Goal: Navigation & Orientation: Find specific page/section

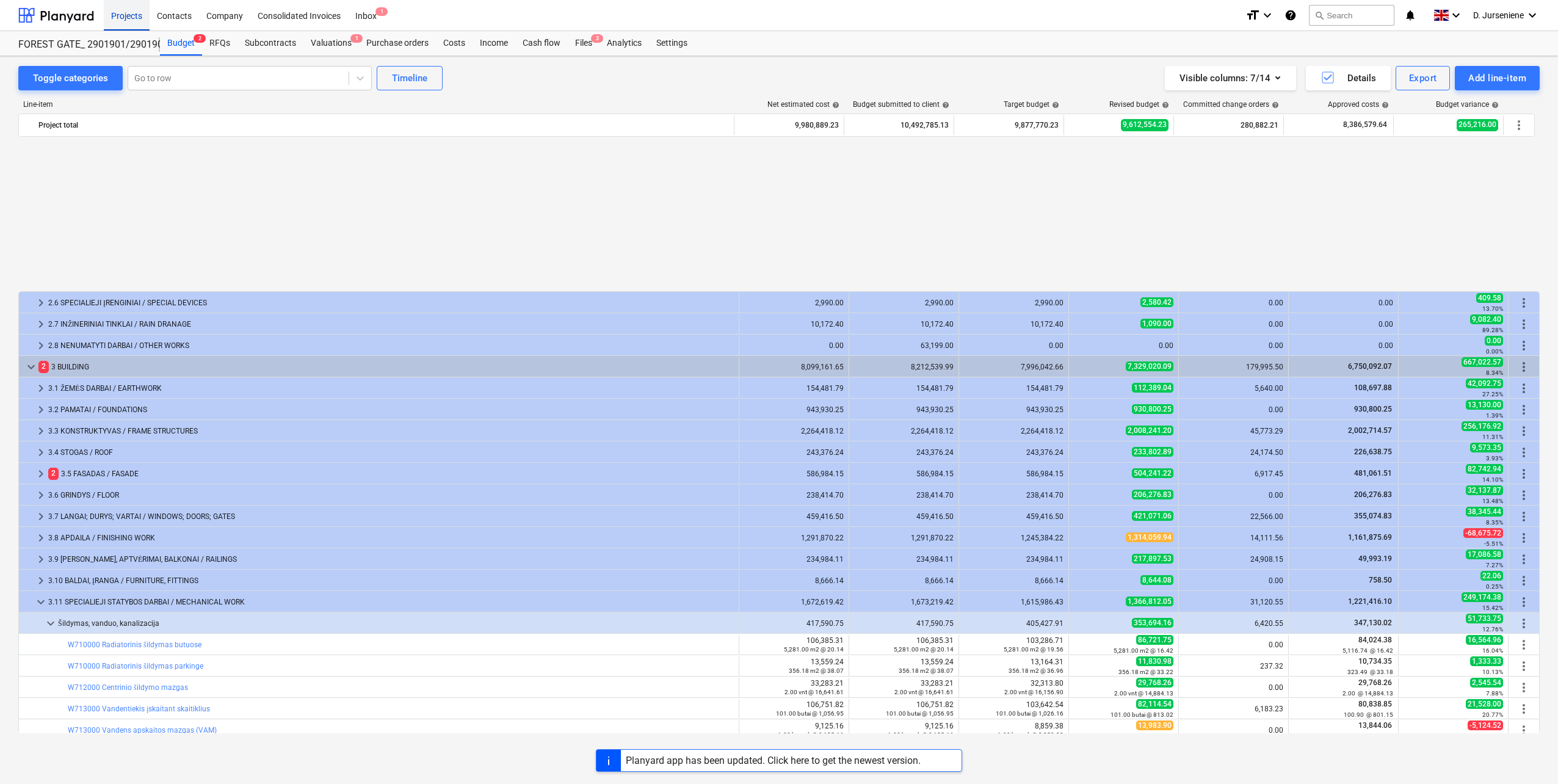
scroll to position [583, 0]
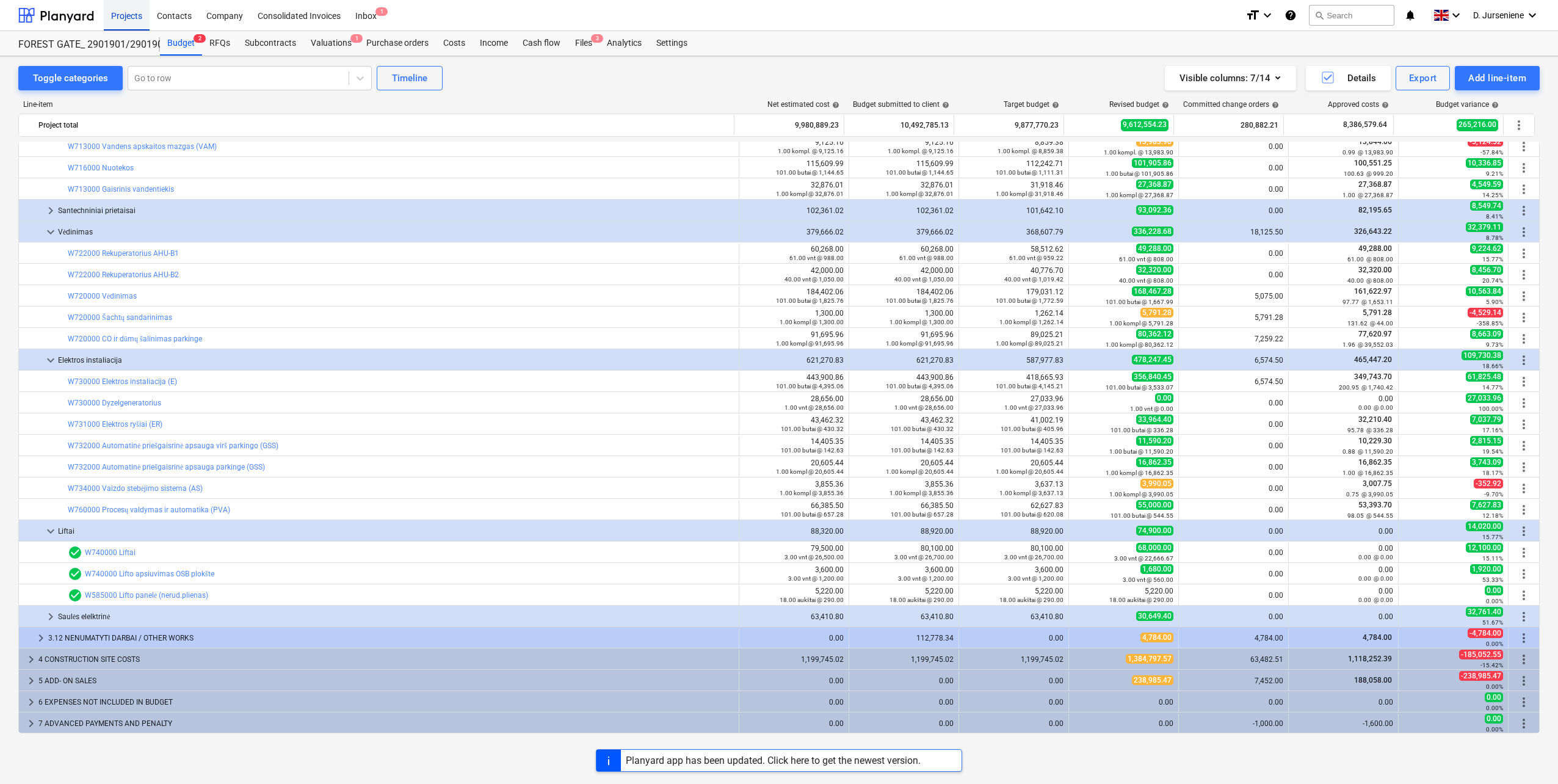
click at [117, 13] on div "Projects" at bounding box center [127, 15] width 46 height 31
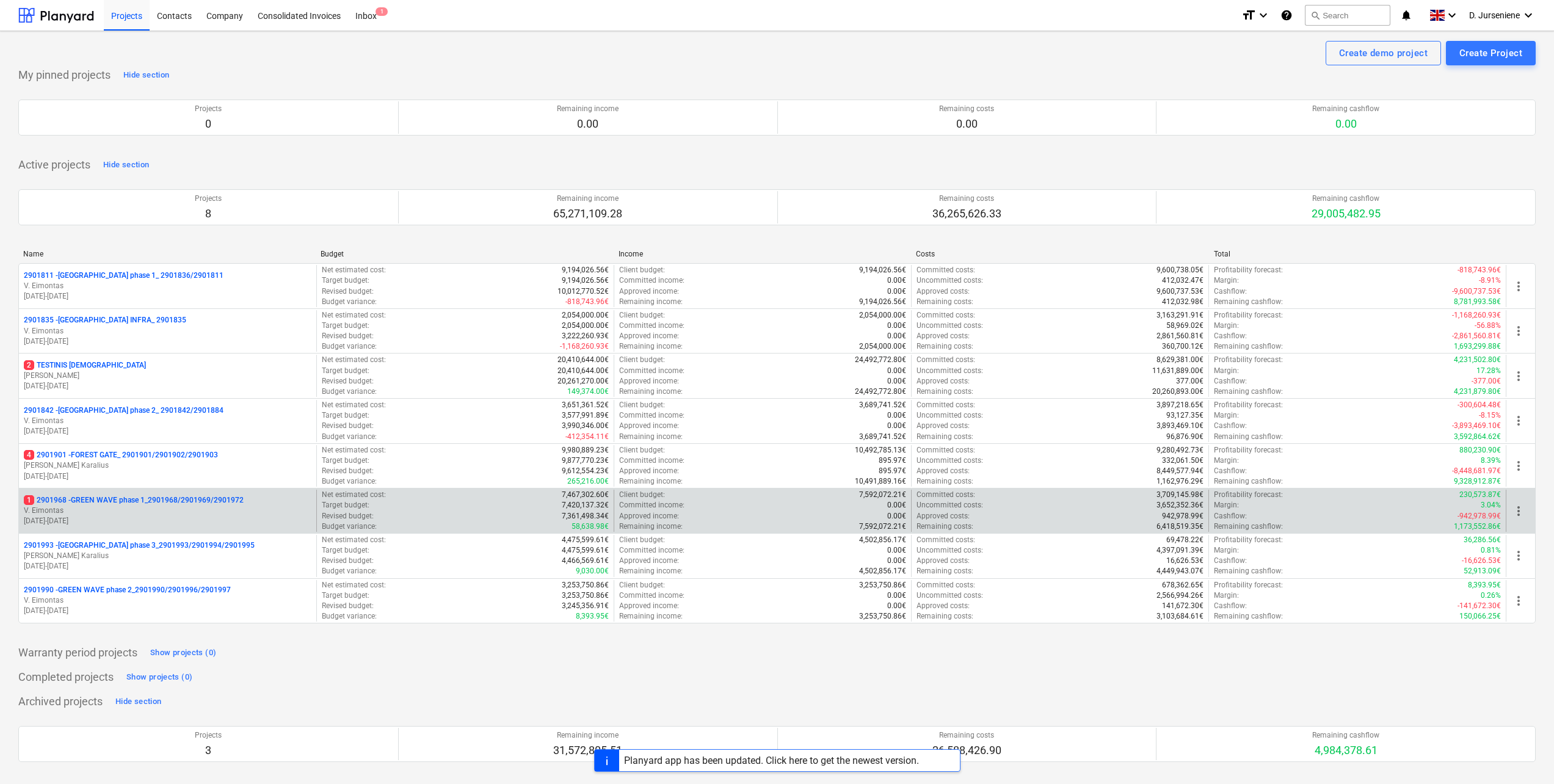
click at [115, 513] on p "V. Eimontas" at bounding box center [168, 510] width 288 height 10
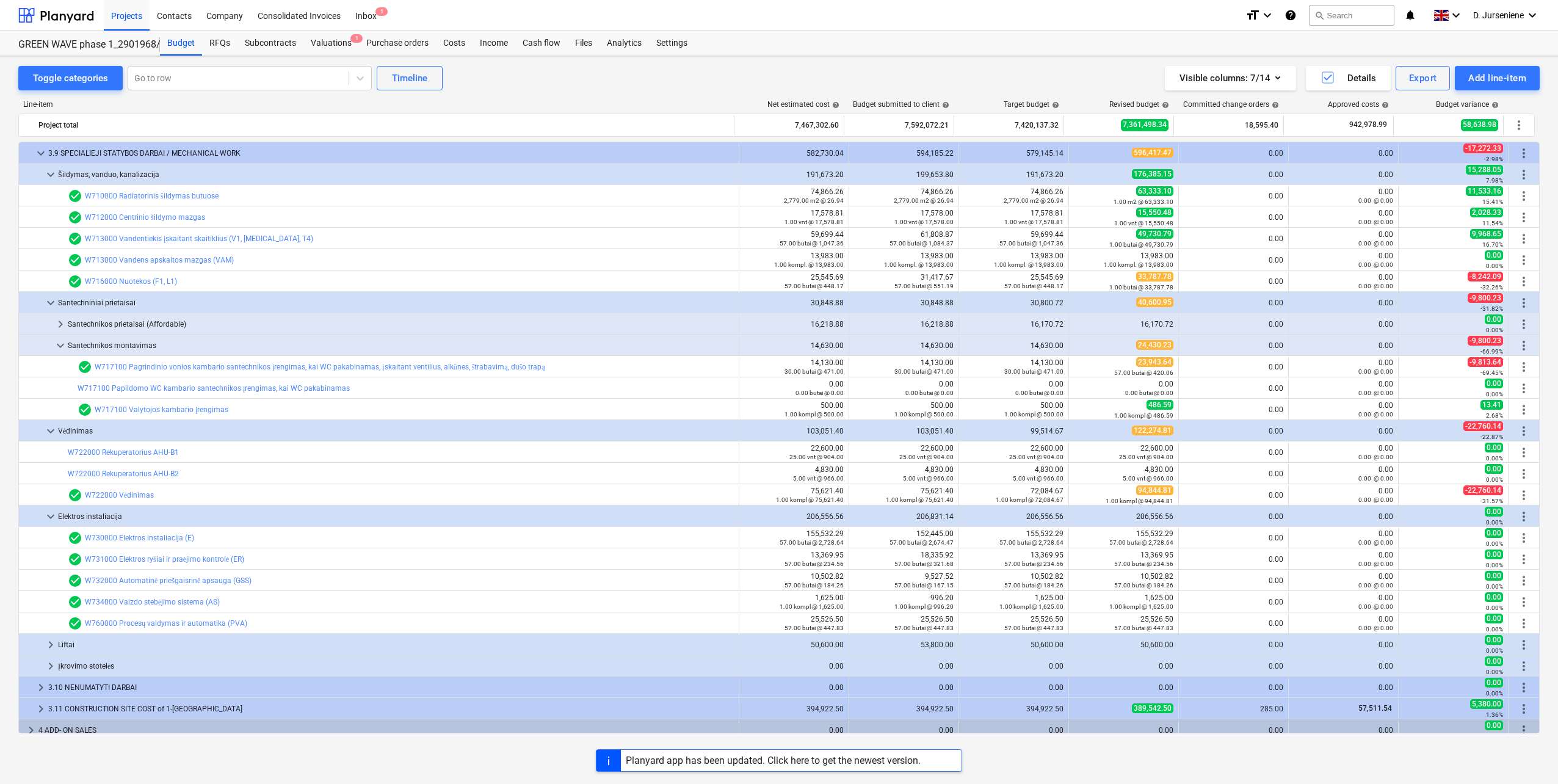
scroll to position [904, 0]
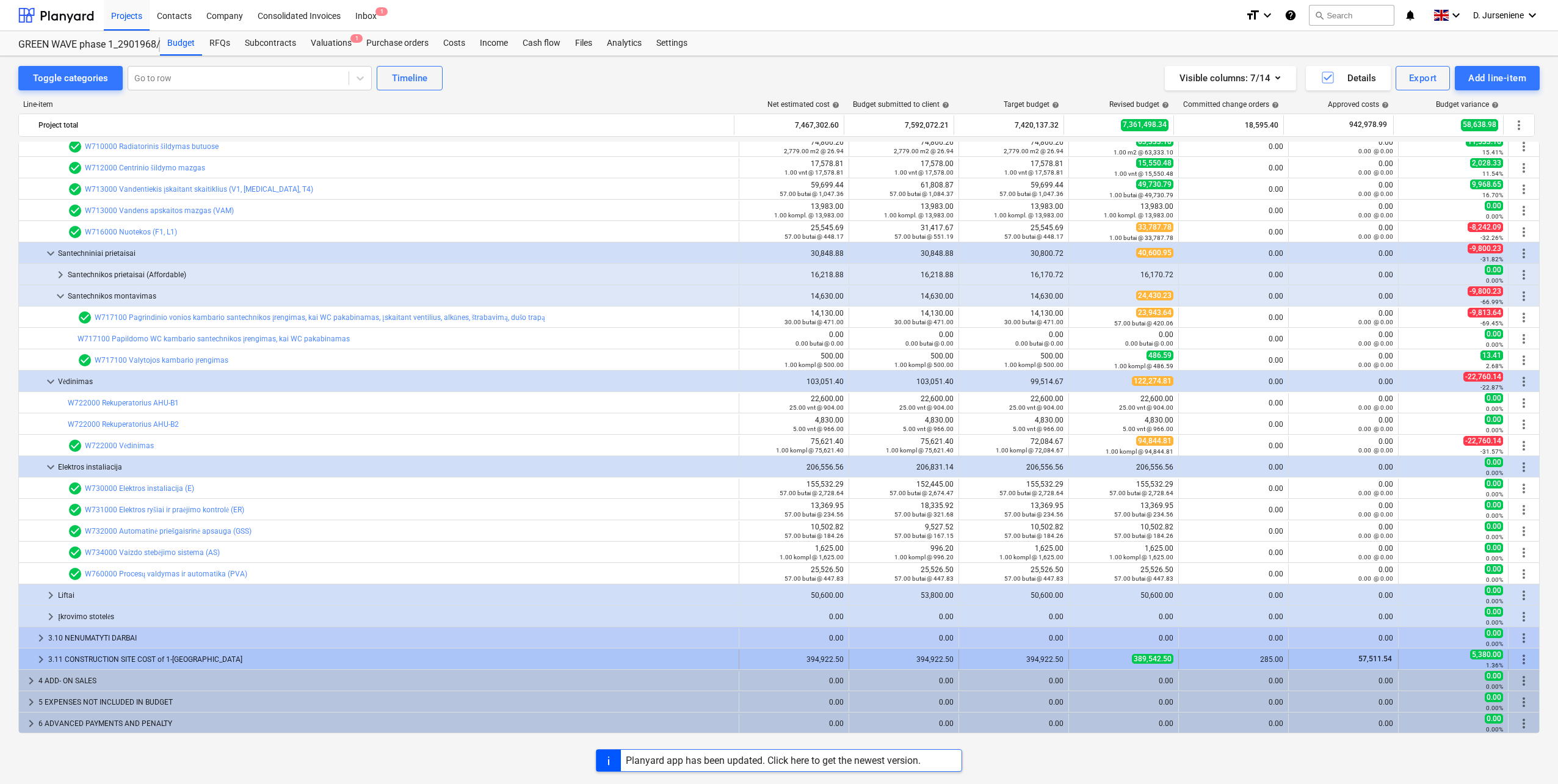
click at [84, 656] on div "3.11 CONSTRUCTION SITE COST of 1-[GEOGRAPHIC_DATA]" at bounding box center [391, 659] width 685 height 19
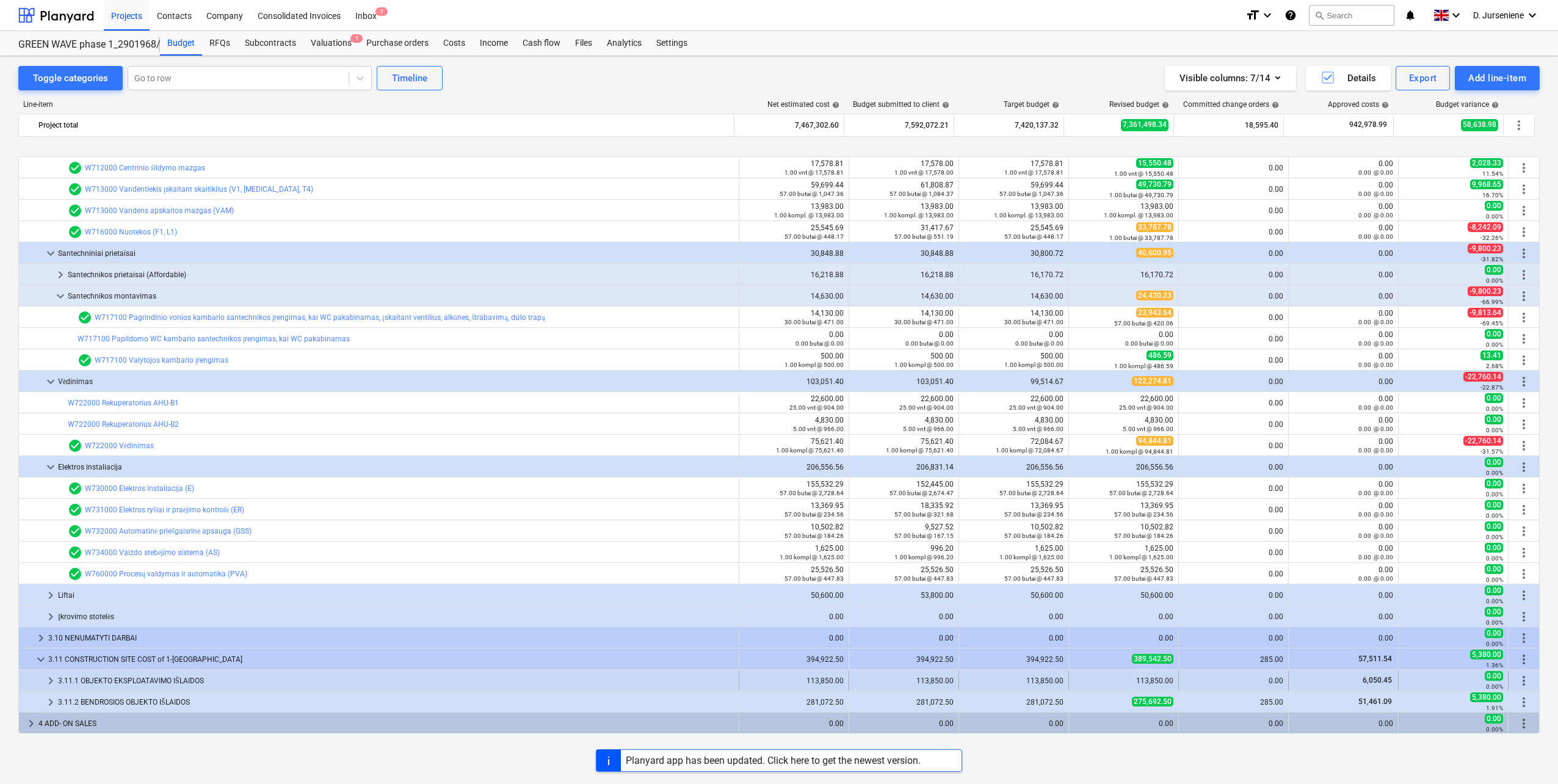
scroll to position [947, 0]
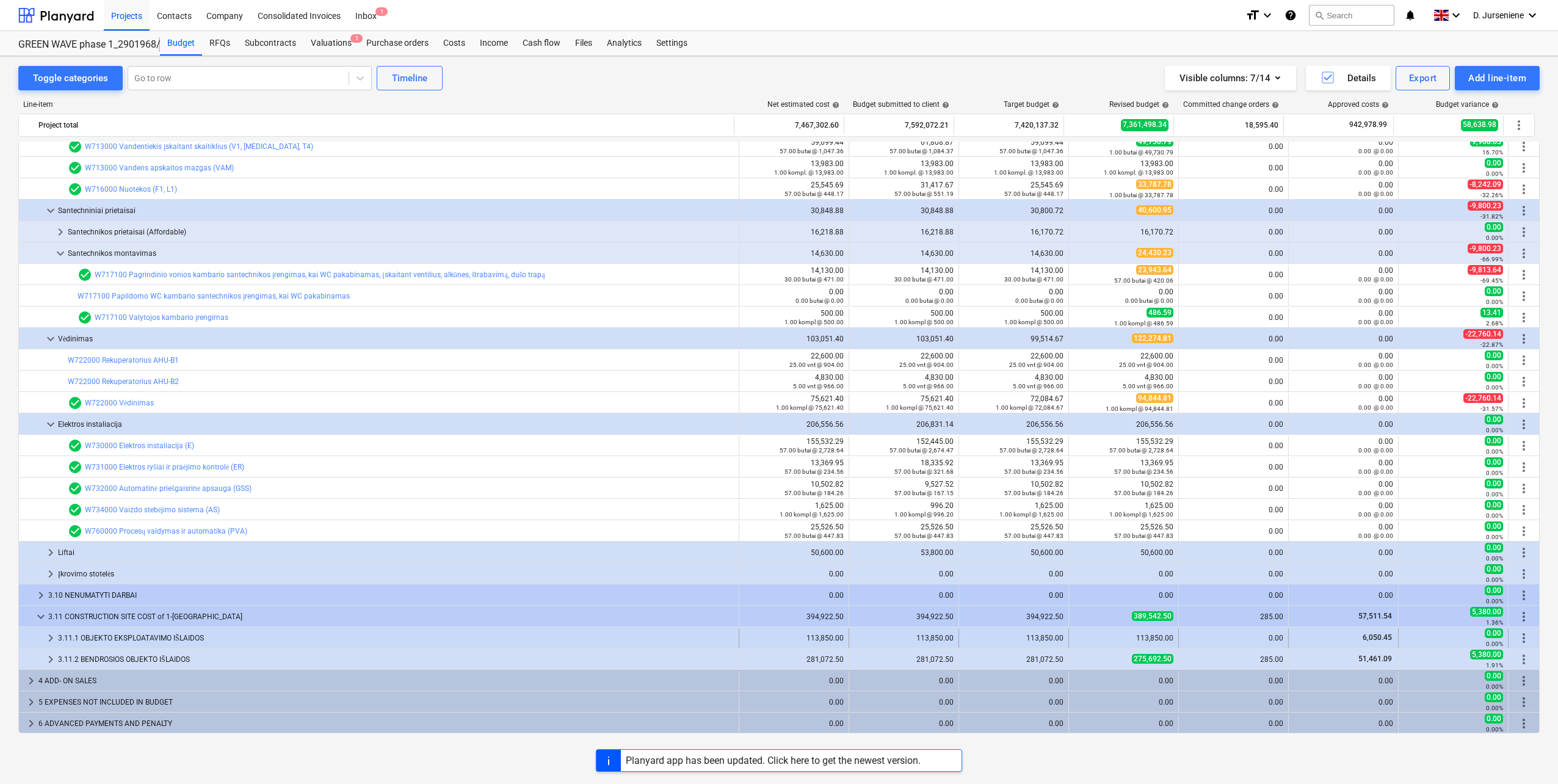
click at [107, 628] on div "3.11.1 OBJEKTO EKSPLOATAVIMO IŠLAIDOS" at bounding box center [395, 638] width 675 height 19
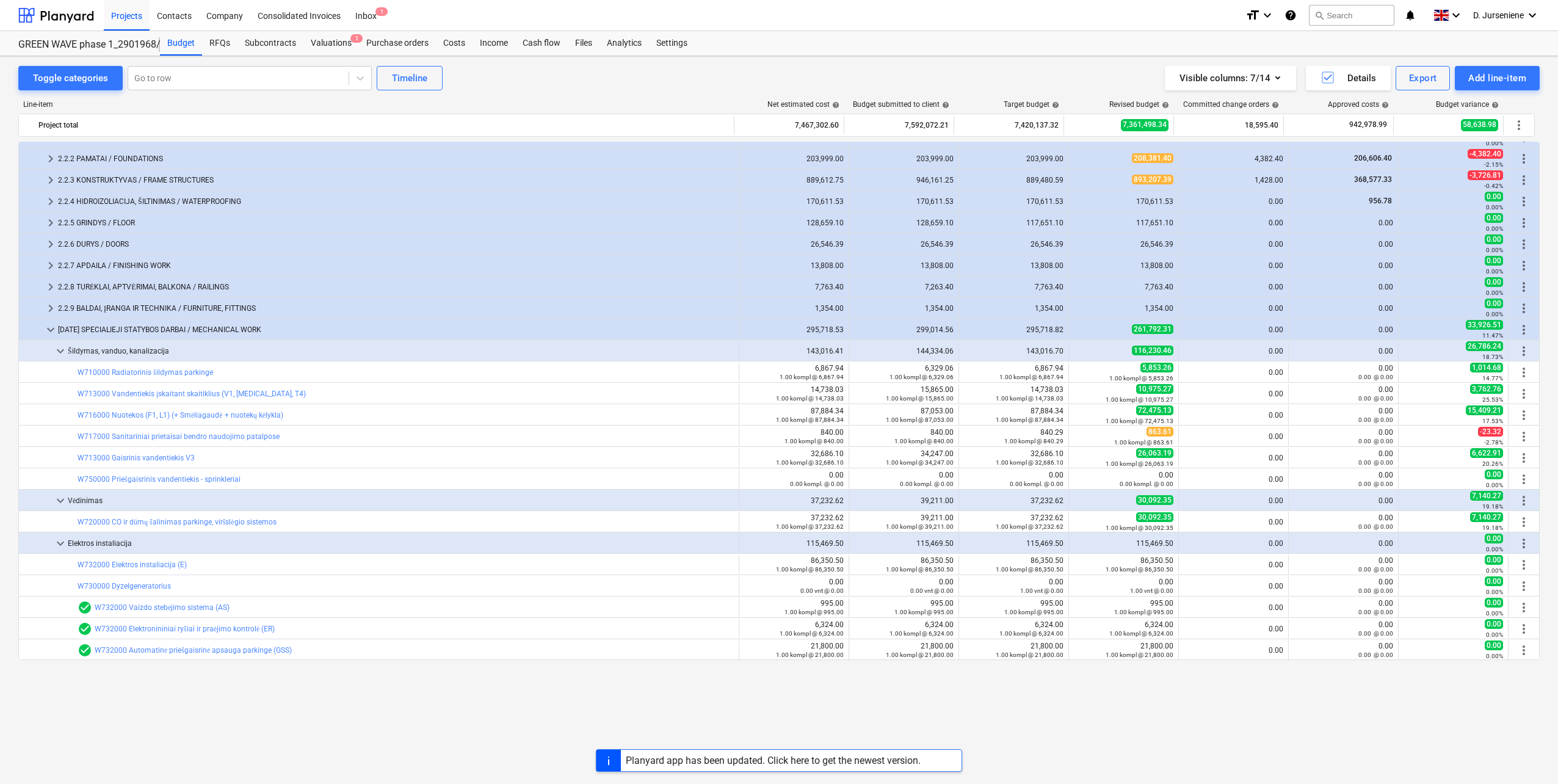
scroll to position [0, 0]
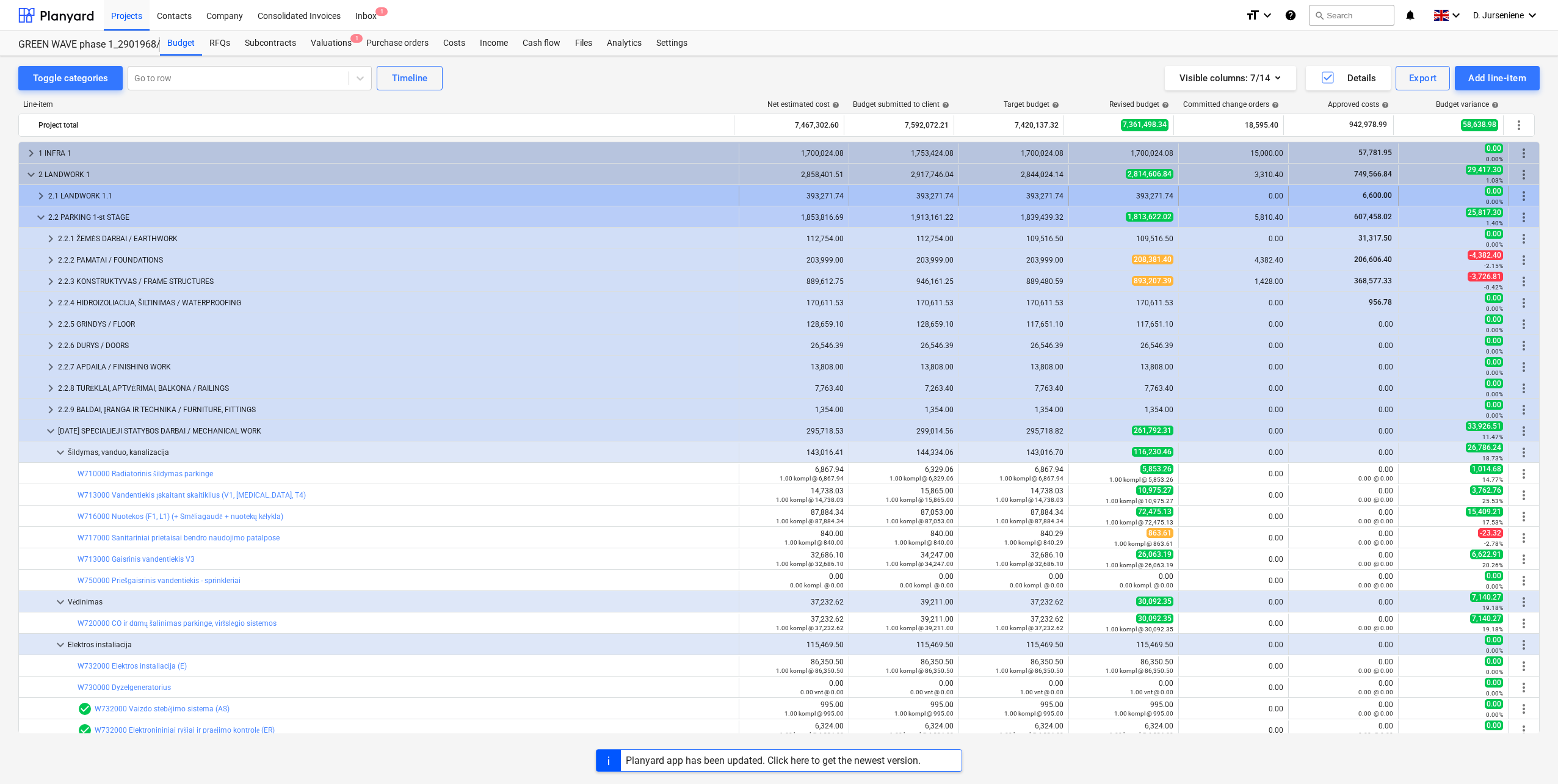
click at [110, 186] on div "2.1 LANDWORK 1.1" at bounding box center [391, 195] width 685 height 19
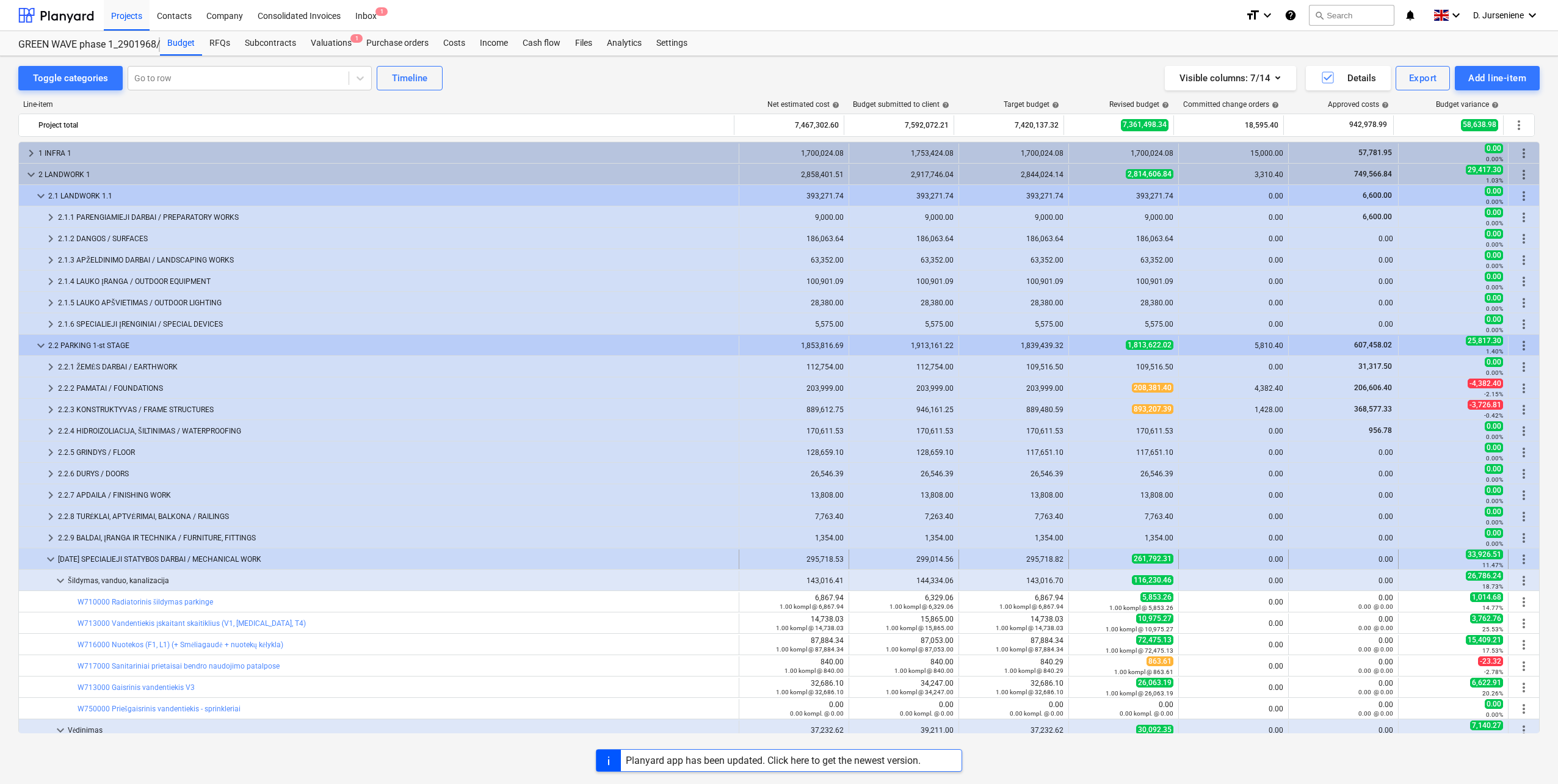
click at [50, 557] on span "keyboard_arrow_down" at bounding box center [51, 559] width 15 height 15
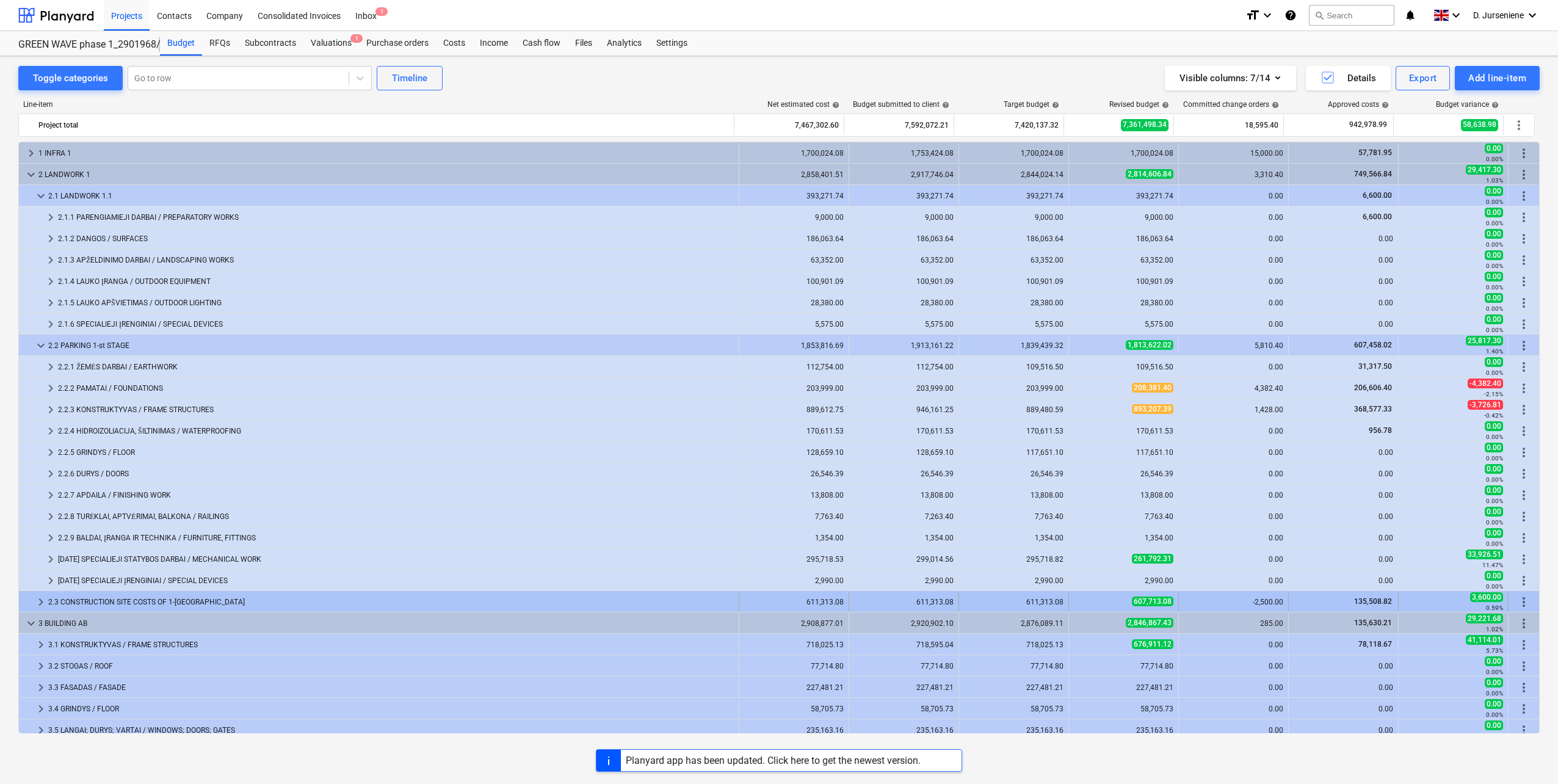
click at [53, 598] on div "2.3 CONSTRUCTION SITE COSTS OF 1-[GEOGRAPHIC_DATA]" at bounding box center [391, 602] width 685 height 19
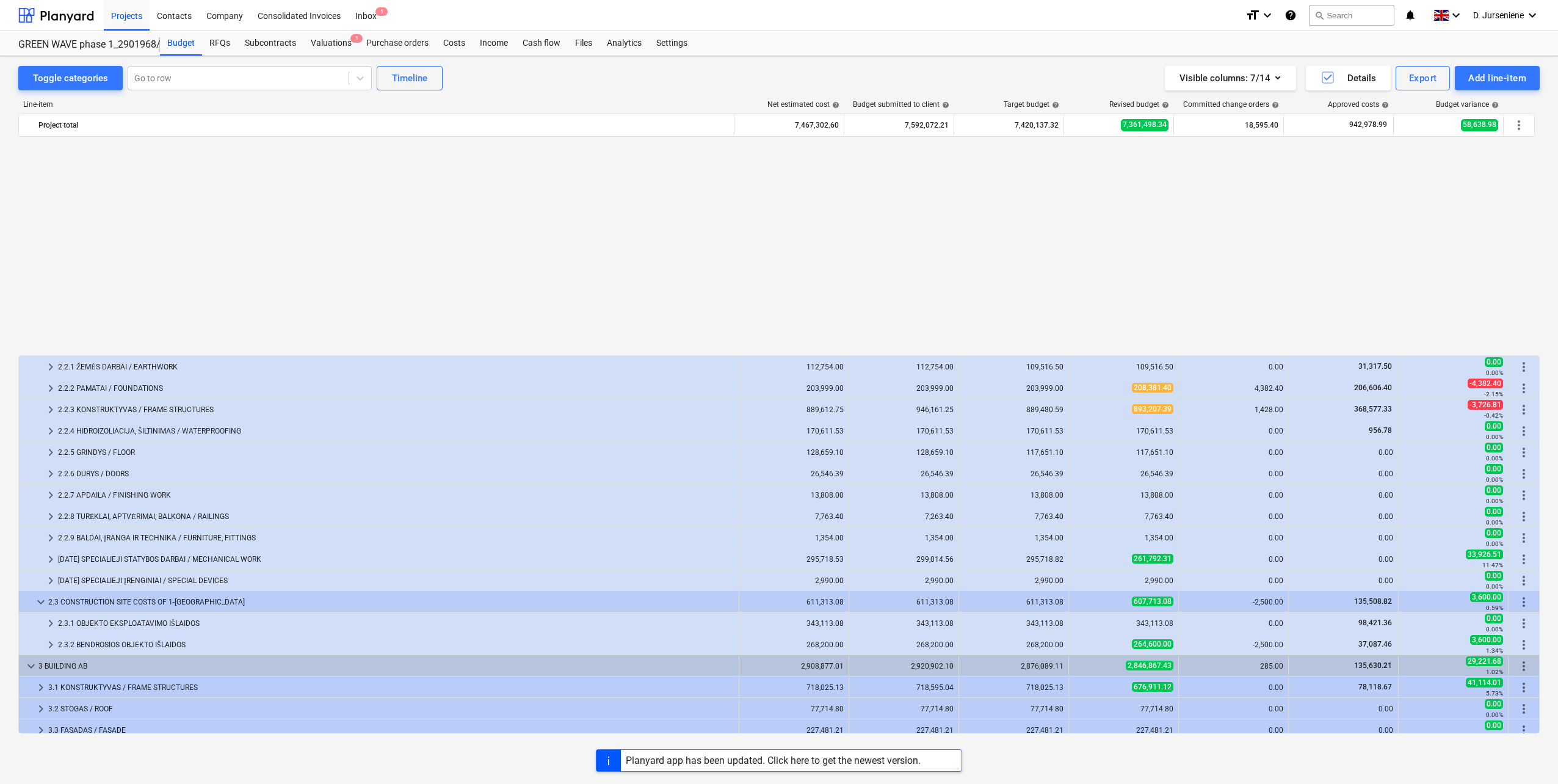
scroll to position [244, 0]
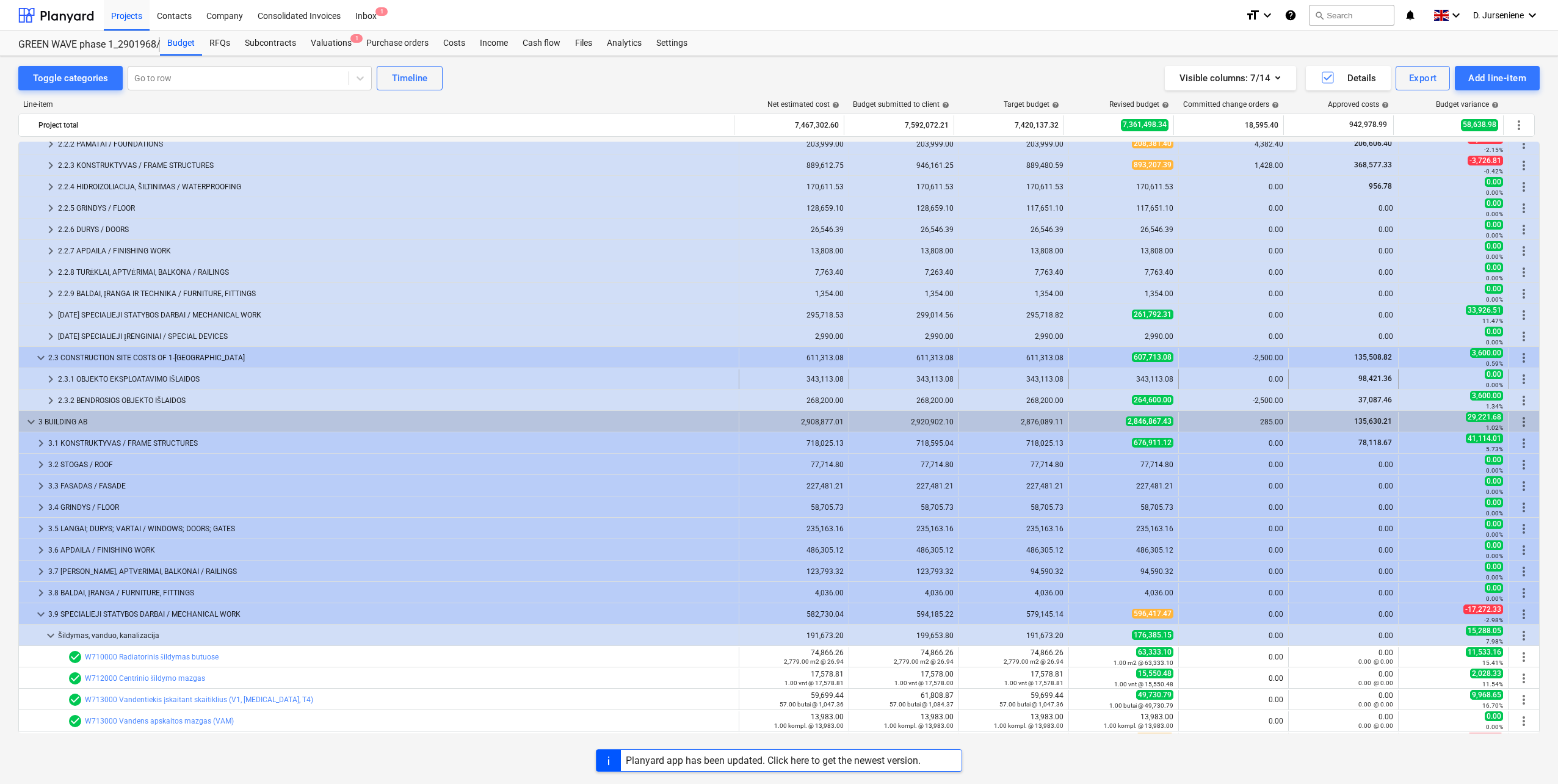
click at [146, 380] on div "2.3.1 OBJEKTO EKSPLOATAVIMO IŠLAIDOS" at bounding box center [395, 379] width 675 height 19
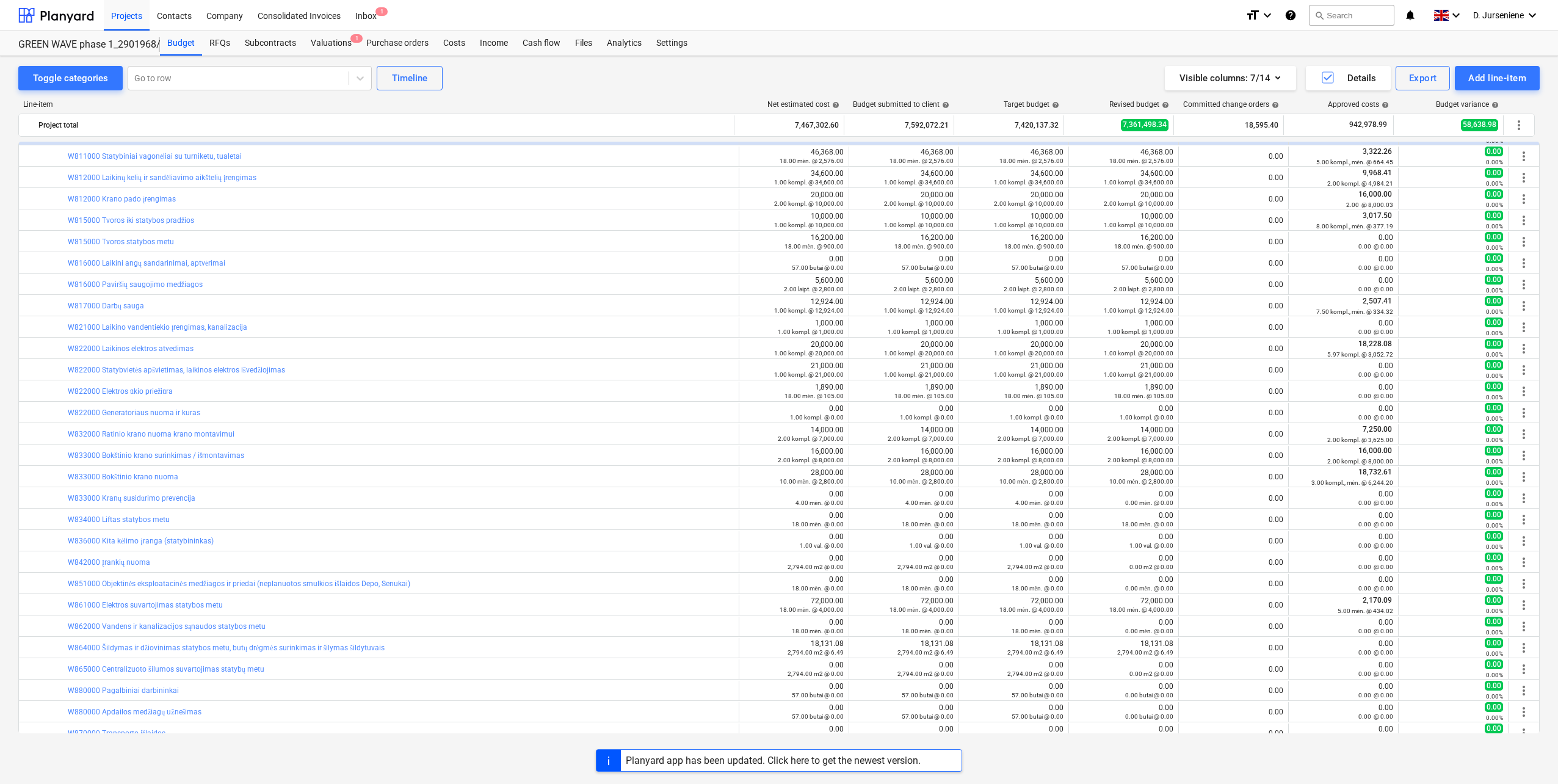
scroll to position [549, 0]
